Goal: Task Accomplishment & Management: Use online tool/utility

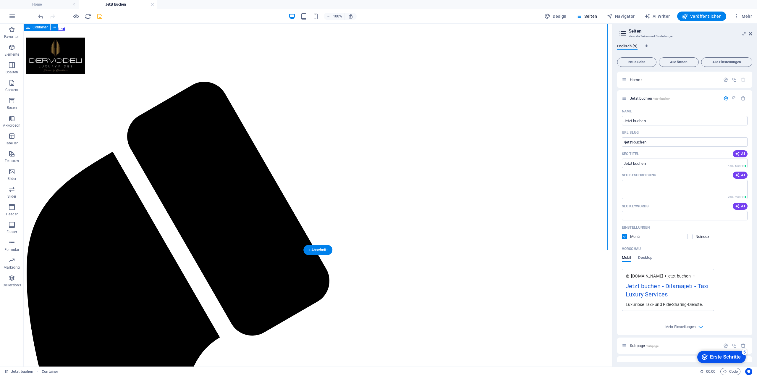
scroll to position [136, 0]
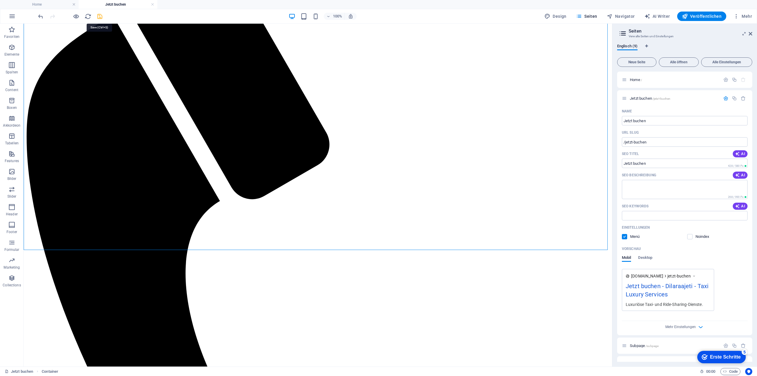
click at [102, 15] on icon "save" at bounding box center [99, 16] width 7 height 7
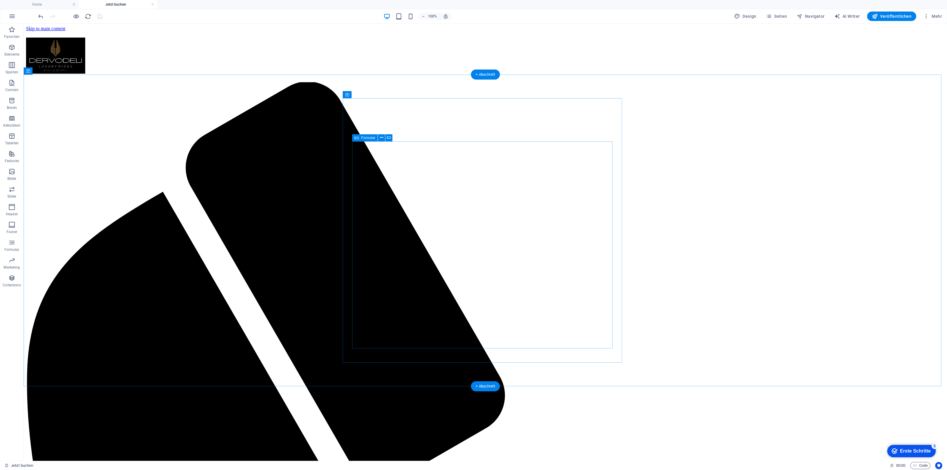
scroll to position [42, 0]
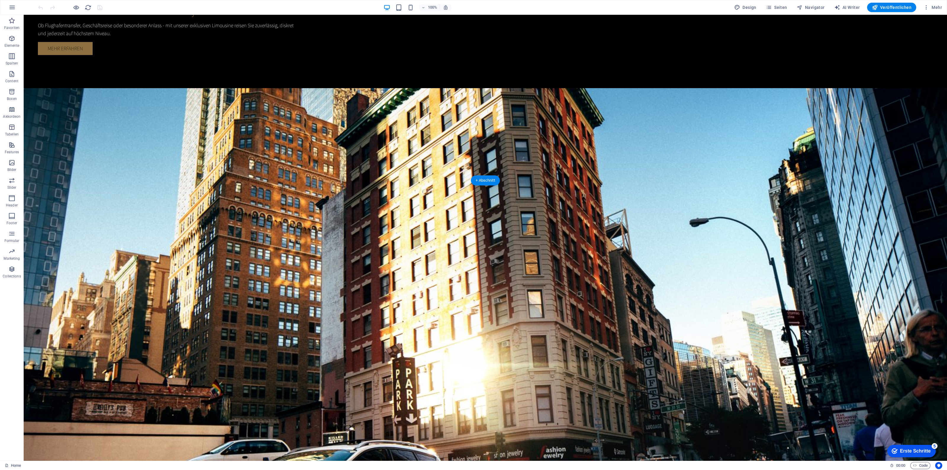
scroll to position [887, 0]
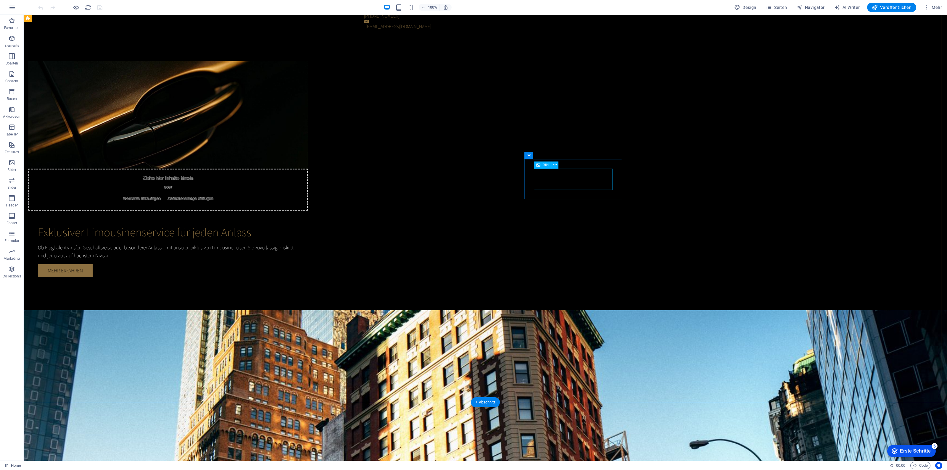
scroll to position [666, 0]
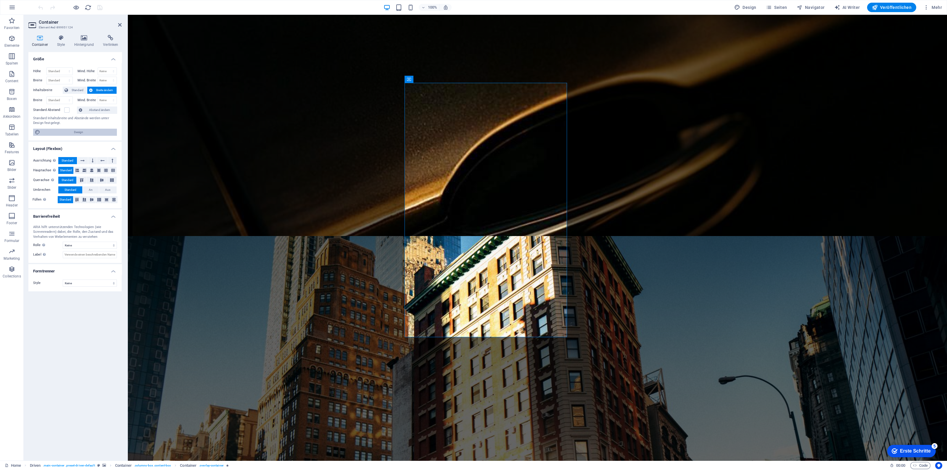
click at [94, 134] on span "Design" at bounding box center [78, 132] width 73 height 7
select select "rem"
select select "200"
select select "px"
select select "rem"
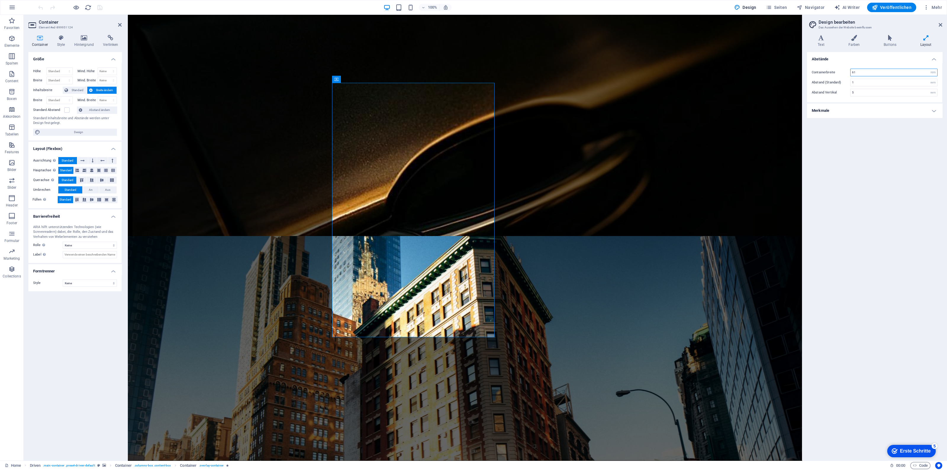
click at [873, 74] on input "61" at bounding box center [893, 72] width 87 height 7
click at [886, 147] on div "Abstände Containerbreite 65 rem px Abstand (Standard) 1 rem Abstand Vertikal 5 …" at bounding box center [874, 254] width 135 height 404
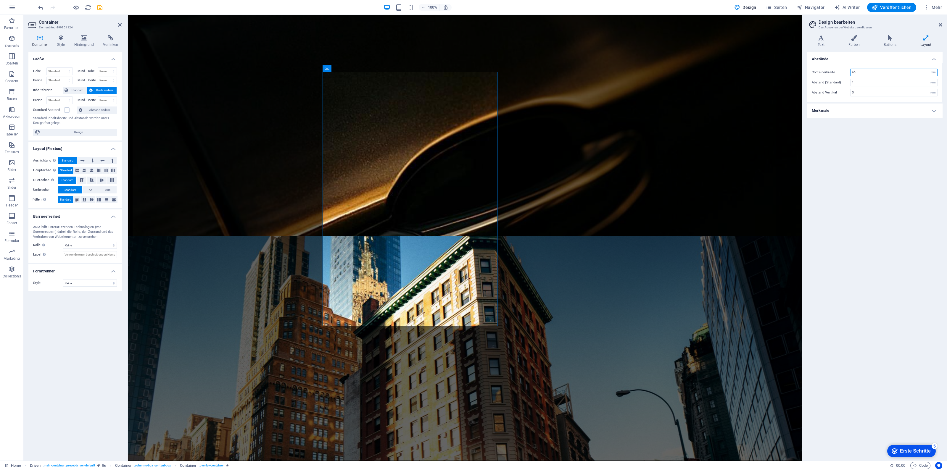
click at [858, 74] on input "65" at bounding box center [893, 72] width 87 height 7
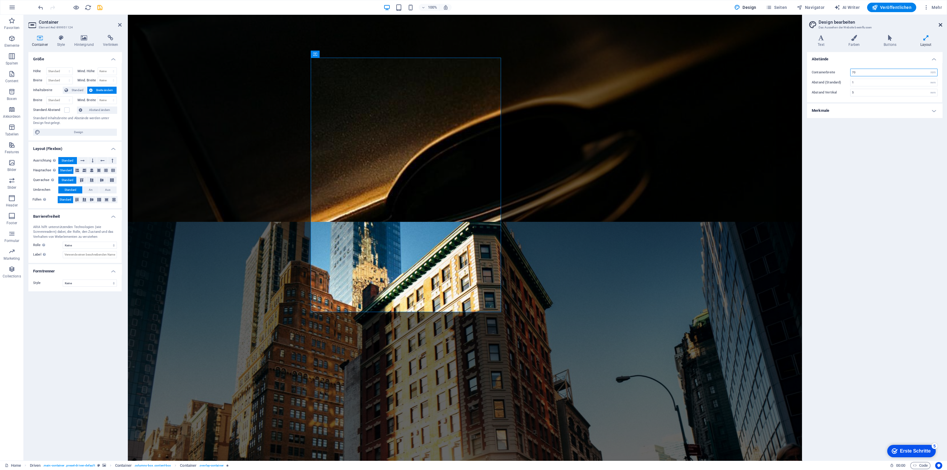
type input "70"
click at [939, 23] on icon at bounding box center [940, 24] width 4 height 5
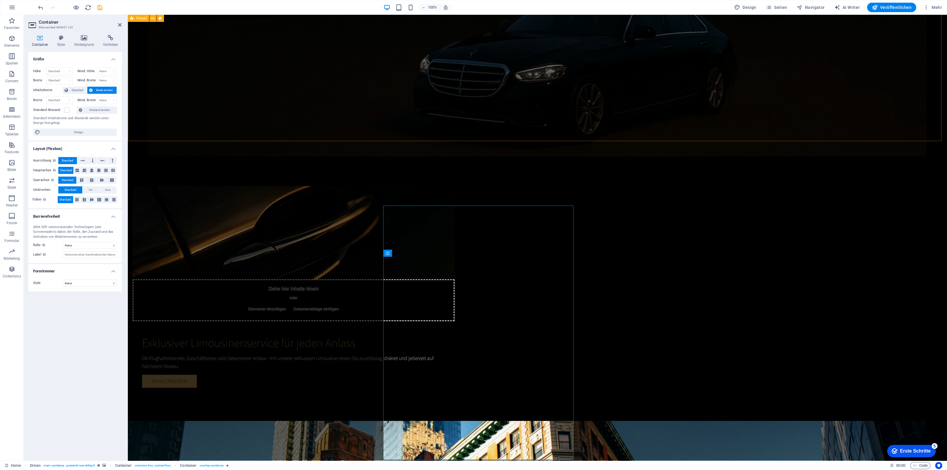
scroll to position [614, 0]
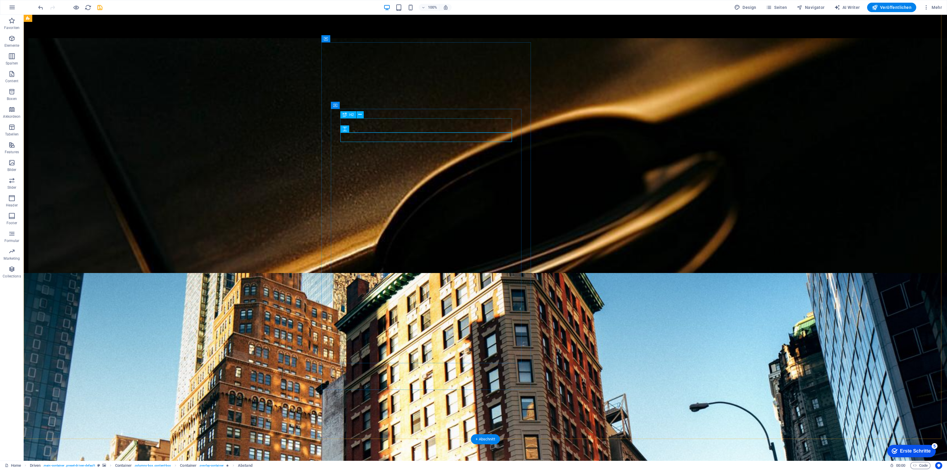
click at [359, 115] on button at bounding box center [359, 114] width 7 height 7
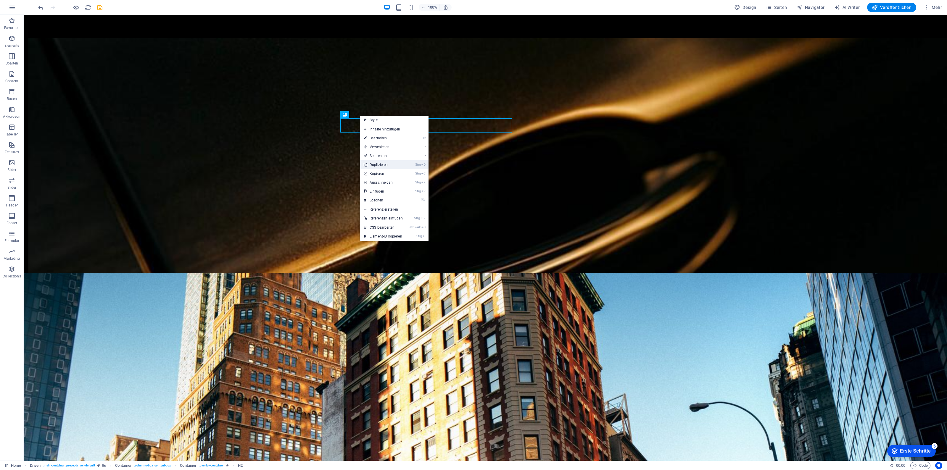
click at [381, 166] on link "Strg D Duplizieren" at bounding box center [383, 164] width 46 height 9
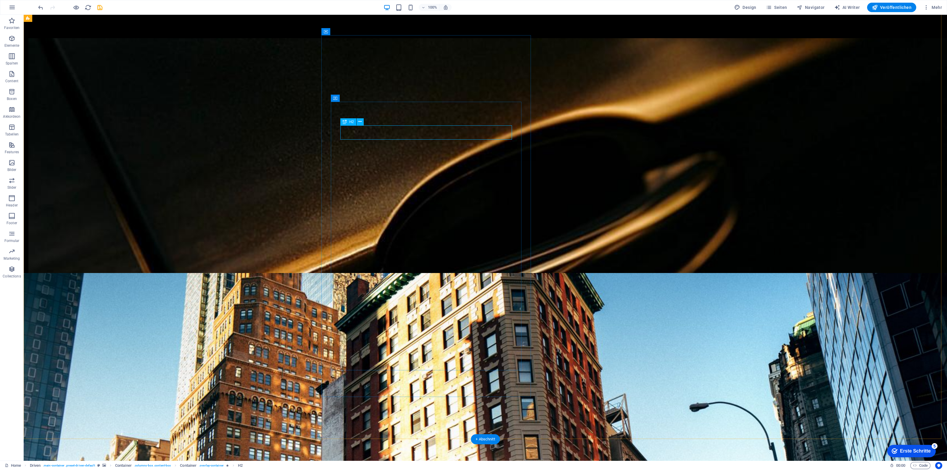
click at [357, 124] on button at bounding box center [359, 121] width 7 height 7
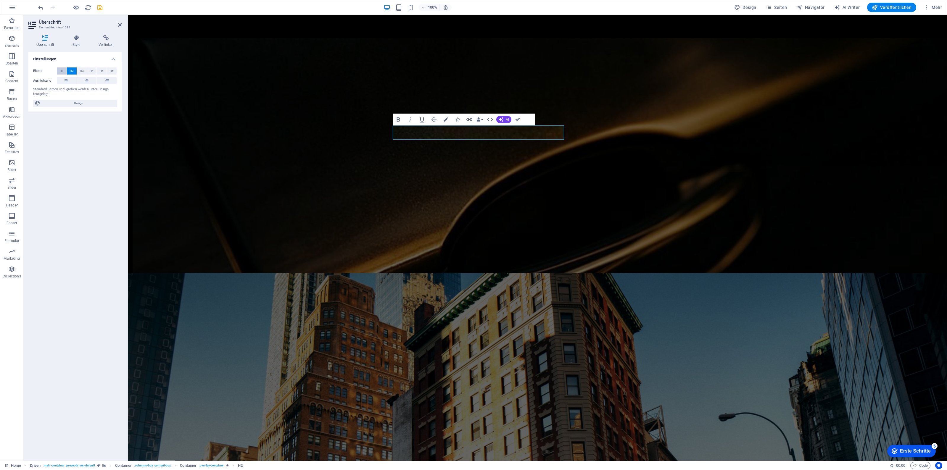
click at [64, 71] on button "H1" at bounding box center [62, 70] width 10 height 7
click at [83, 70] on span "H3" at bounding box center [82, 70] width 4 height 7
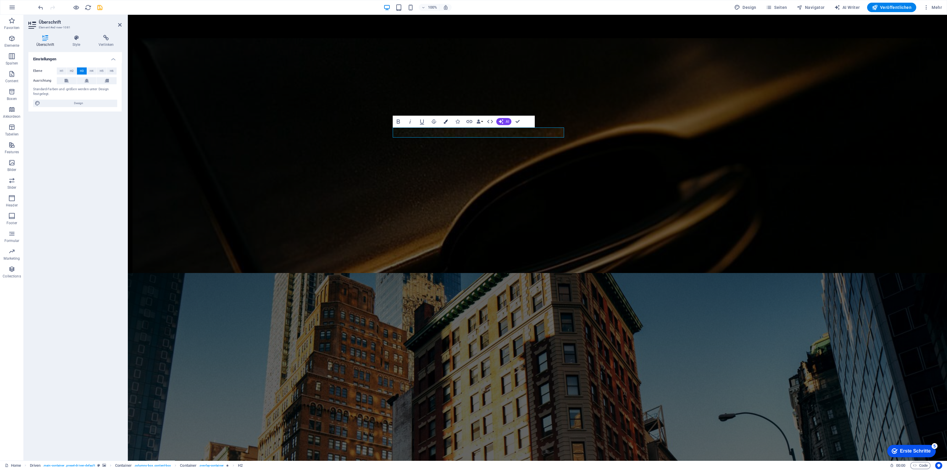
click at [448, 123] on button "Farben" at bounding box center [445, 122] width 11 height 12
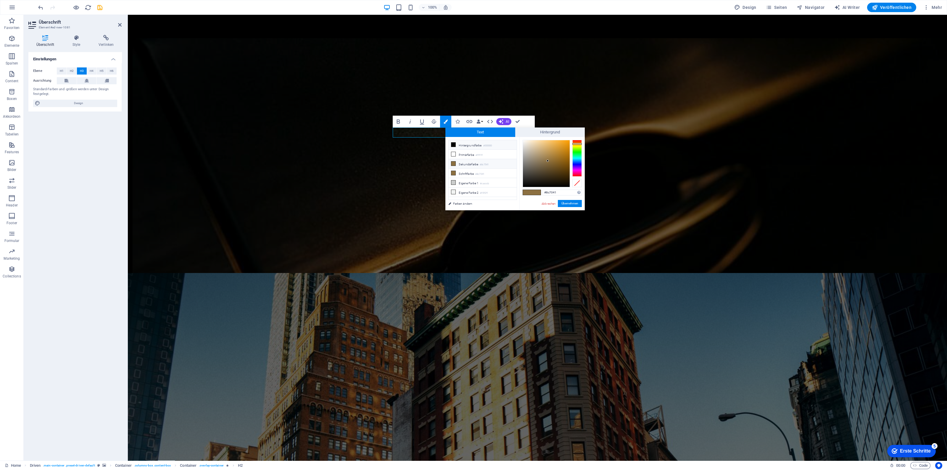
click at [467, 148] on li "Hintergrundfarbe #000000" at bounding box center [482, 144] width 68 height 9
type input "#000000"
click at [580, 202] on button "Übernehmen" at bounding box center [570, 203] width 24 height 7
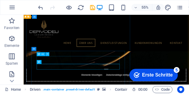
scroll to position [361, 0]
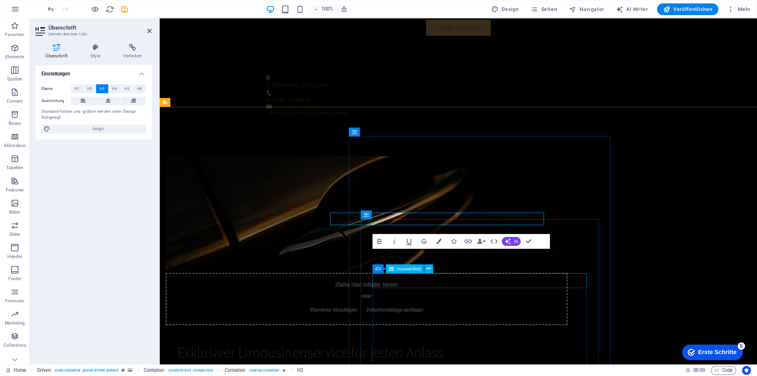
scroll to position [442, 0]
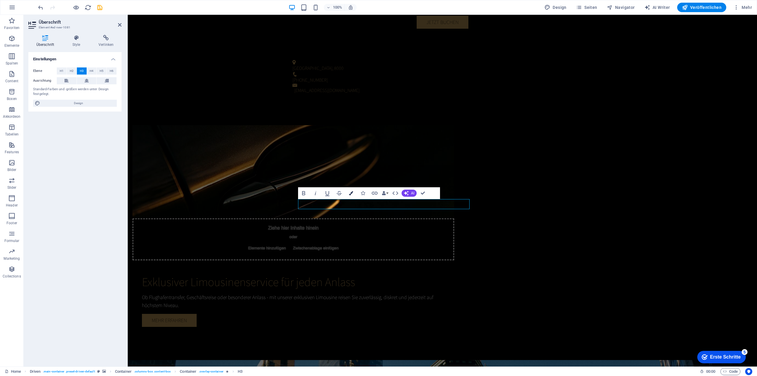
click at [356, 193] on button "Farben" at bounding box center [350, 193] width 11 height 12
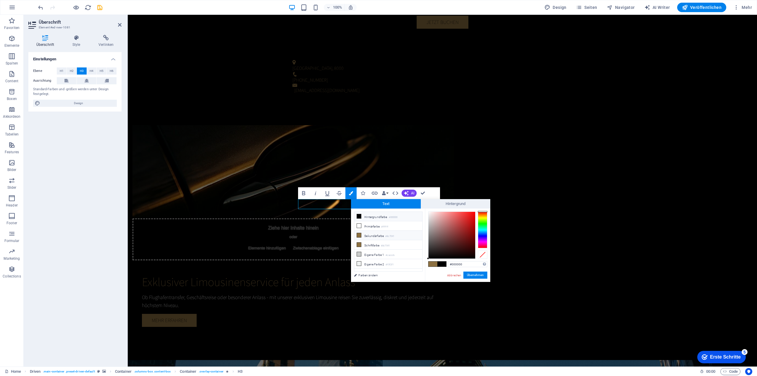
click at [385, 216] on li "Hintergrundfarbe #000000" at bounding box center [388, 216] width 68 height 9
click at [475, 274] on button "Übernehmen" at bounding box center [475, 275] width 24 height 7
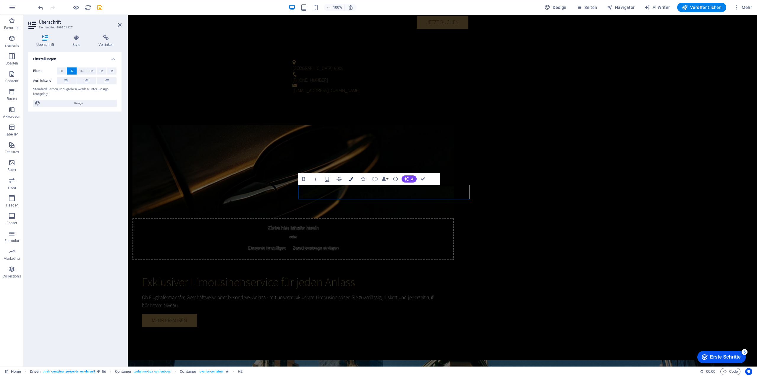
click at [350, 179] on icon "button" at bounding box center [351, 179] width 4 height 4
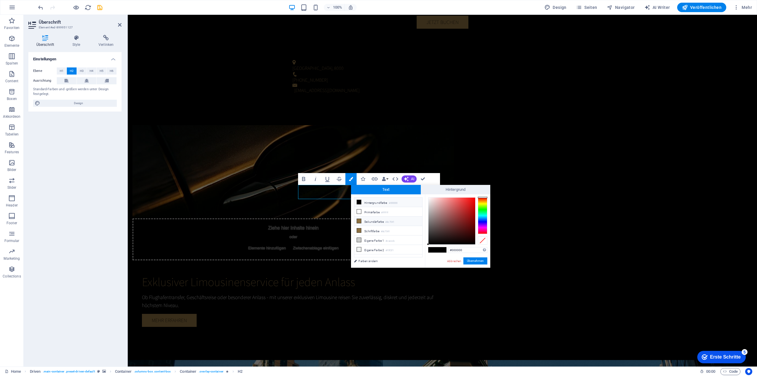
click at [385, 221] on li "Sekundärfarbe #8c7041" at bounding box center [388, 221] width 68 height 9
type input "#8c7041"
click at [472, 258] on button "Übernehmen" at bounding box center [475, 260] width 24 height 7
